Goal: Information Seeking & Learning: Learn about a topic

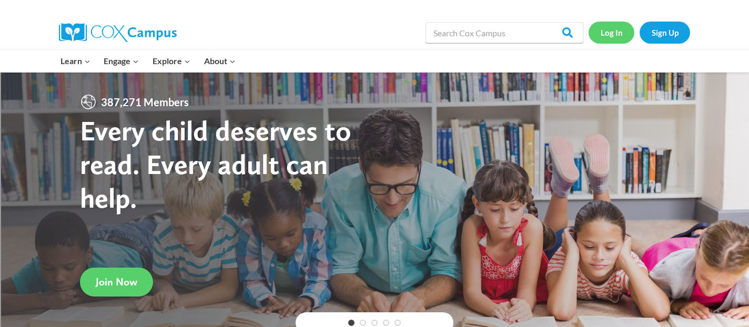
click at [609, 29] on link "Log In" at bounding box center [612, 33] width 46 height 22
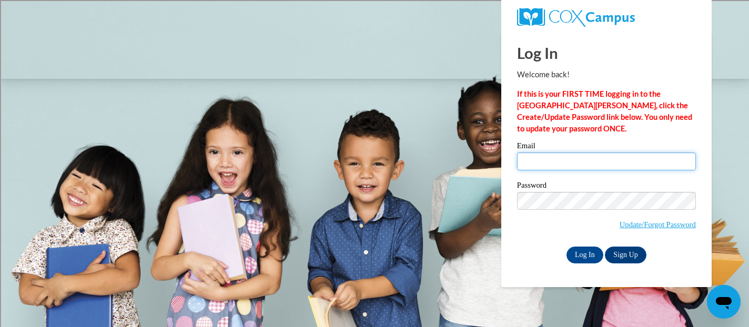
click at [570, 164] on input "Email" at bounding box center [606, 162] width 179 height 18
type input "athoreson@shorewood.k12.wi.us"
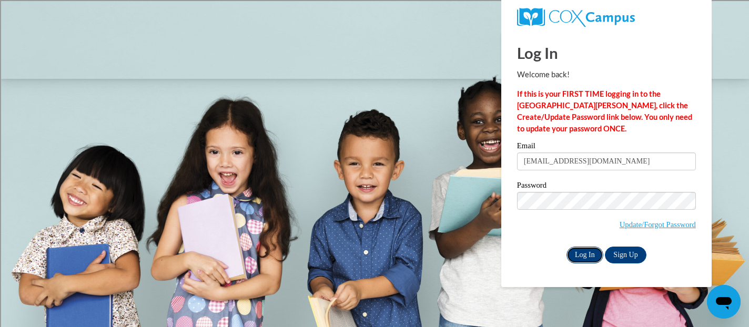
click at [580, 258] on input "Log In" at bounding box center [585, 255] width 37 height 17
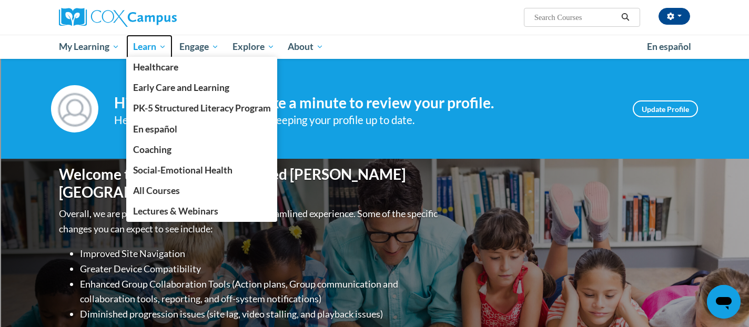
click at [146, 49] on span "Learn" at bounding box center [149, 47] width 33 height 13
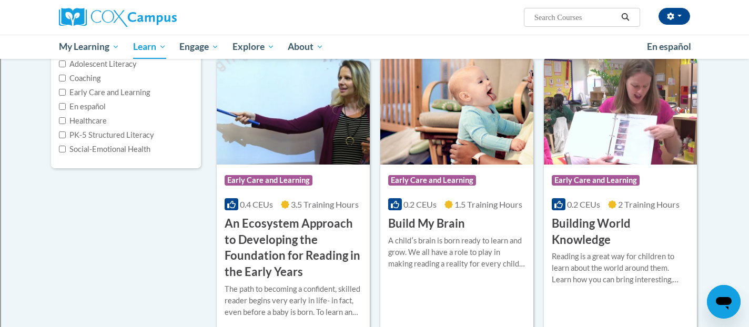
scroll to position [146, 0]
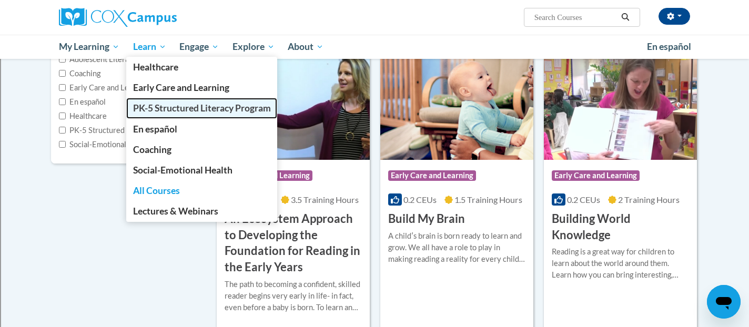
click at [174, 109] on span "PK-5 Structured Literacy Program" at bounding box center [202, 108] width 138 height 11
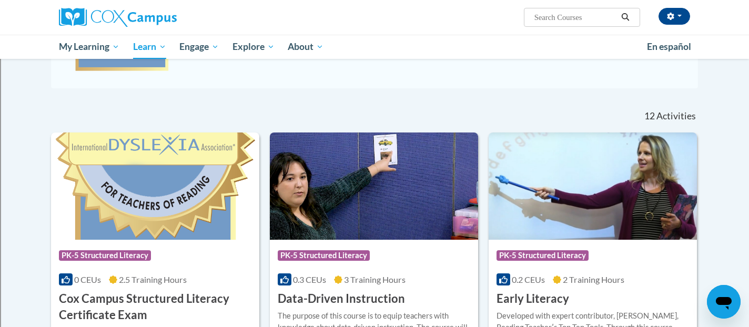
scroll to position [369, 0]
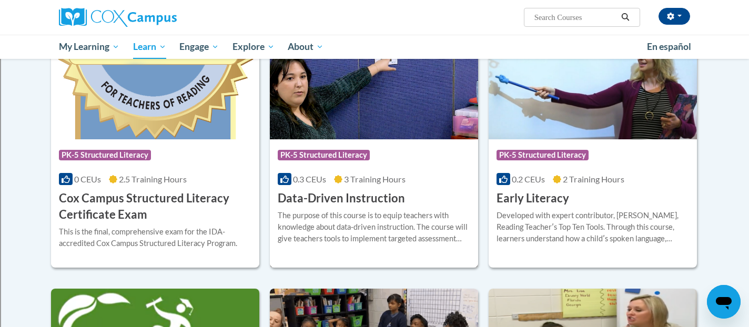
click at [387, 201] on h3 "Data-Driven Instruction" at bounding box center [341, 198] width 127 height 16
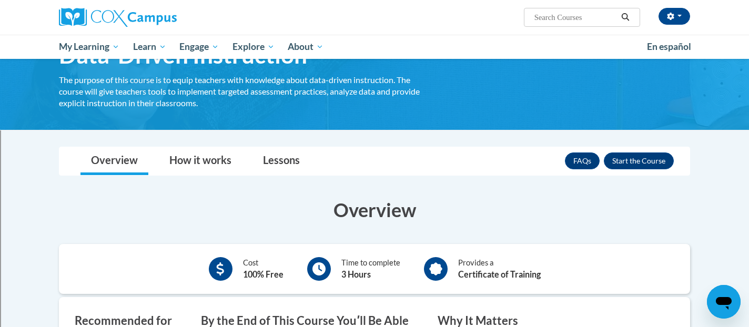
scroll to position [65, 0]
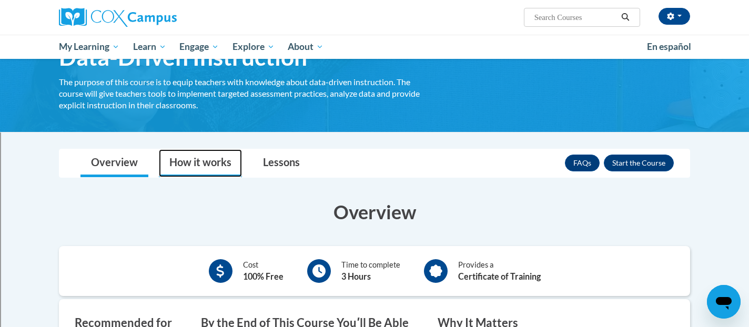
click at [210, 160] on link "How it works" at bounding box center [200, 163] width 83 height 28
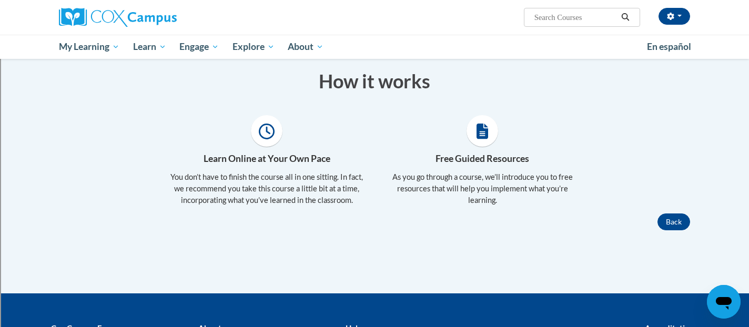
scroll to position [74, 0]
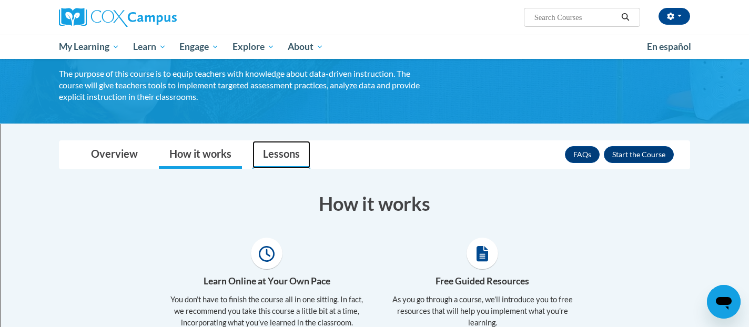
click at [267, 160] on link "Lessons" at bounding box center [282, 155] width 58 height 28
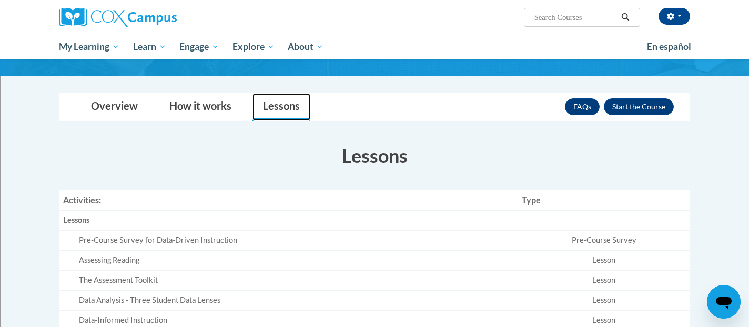
scroll to position [92, 0]
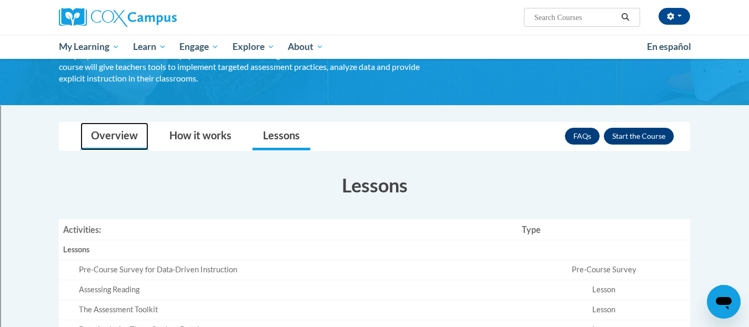
click at [124, 145] on link "Overview" at bounding box center [114, 137] width 68 height 28
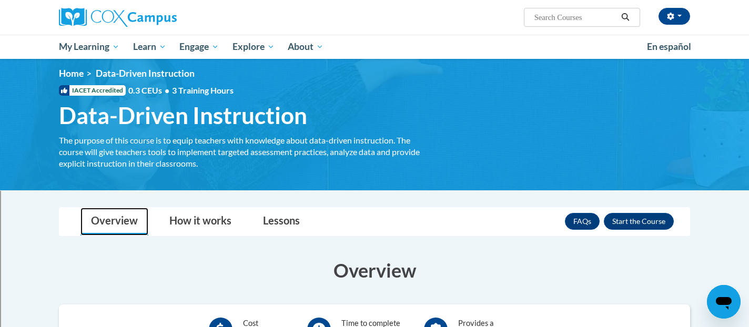
scroll to position [0, 0]
